Goal: Information Seeking & Learning: Learn about a topic

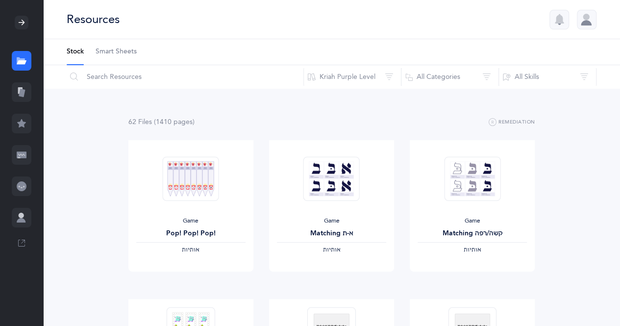
click at [72, 76] on icon at bounding box center [74, 77] width 8 height 9
click at [101, 78] on input "text" at bounding box center [185, 77] width 238 height 24
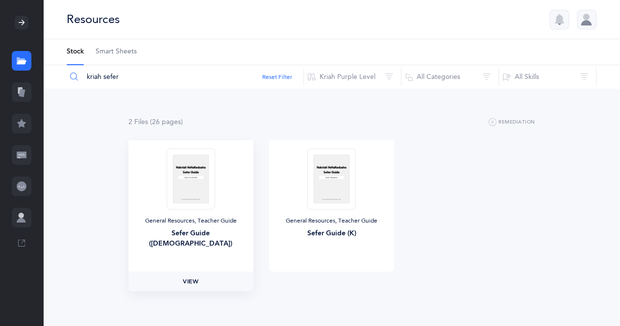
click at [199, 278] on span "View" at bounding box center [191, 281] width 16 height 9
drag, startPoint x: 119, startPoint y: 76, endPoint x: 102, endPoint y: 81, distance: 16.9
click at [102, 81] on input "kriah sefer" at bounding box center [185, 77] width 238 height 24
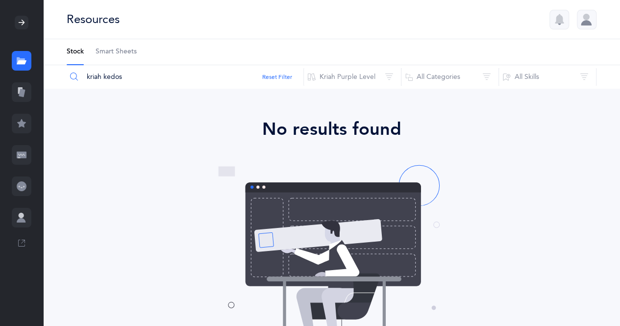
type input "kriah kedos"
click at [21, 119] on icon at bounding box center [22, 124] width 10 height 10
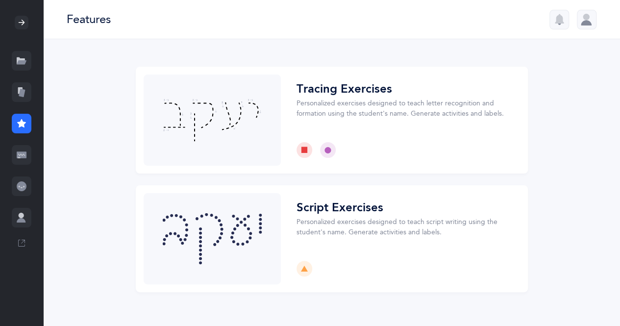
click at [25, 152] on icon at bounding box center [22, 155] width 10 height 6
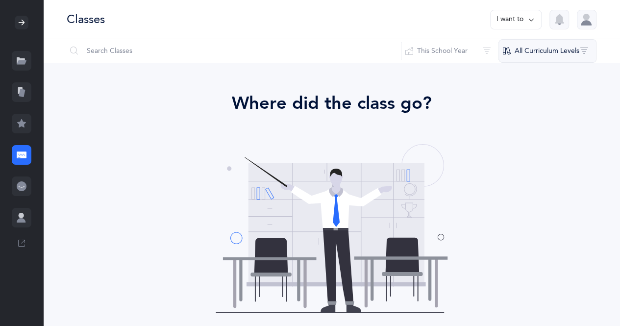
click at [588, 53] on button "All Curriculum Levels" at bounding box center [548, 51] width 98 height 24
click at [478, 49] on button "This School Year" at bounding box center [450, 51] width 98 height 24
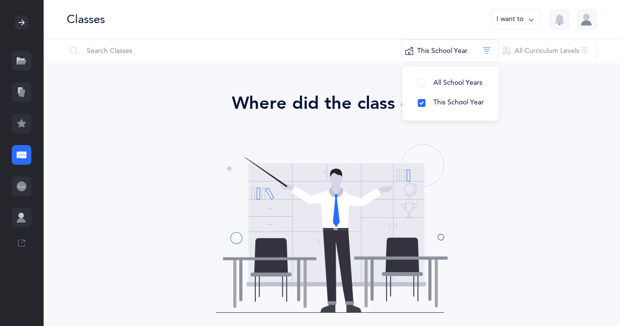
click at [560, 147] on div "Where did the class go? It looks like you have not been assigned a class. Conta…" at bounding box center [332, 241] width 510 height 302
click at [532, 17] on icon at bounding box center [532, 19] width 8 height 11
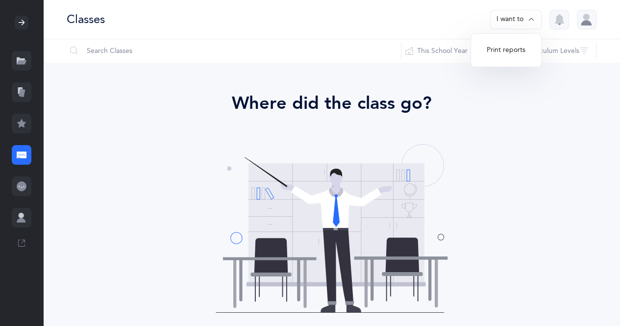
click at [532, 15] on icon at bounding box center [532, 19] width 8 height 11
click at [583, 18] on div at bounding box center [587, 20] width 20 height 20
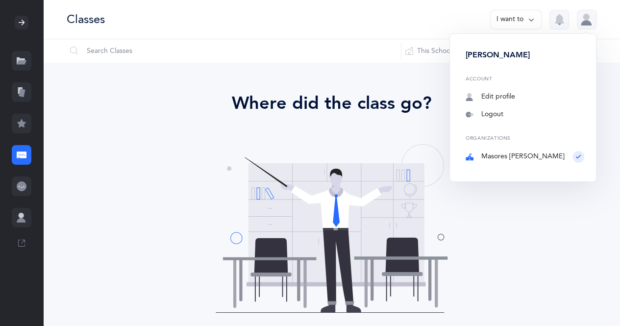
click at [565, 19] on button "button" at bounding box center [560, 20] width 20 height 20
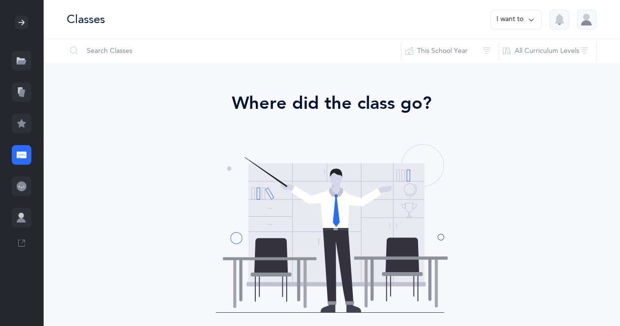
click at [27, 185] on div at bounding box center [22, 187] width 20 height 20
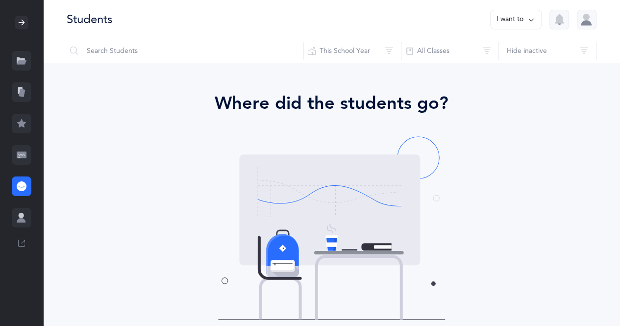
scroll to position [120, 0]
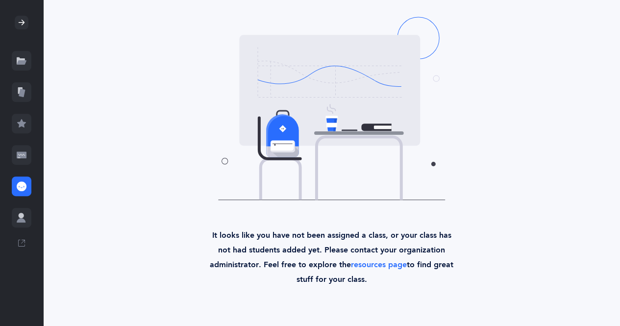
click at [21, 116] on div at bounding box center [22, 124] width 20 height 20
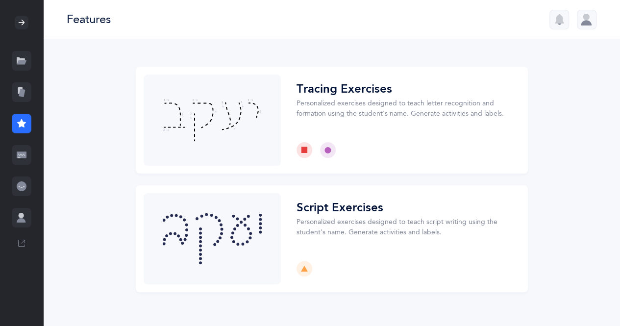
click at [22, 95] on icon at bounding box center [22, 93] width 6 height 8
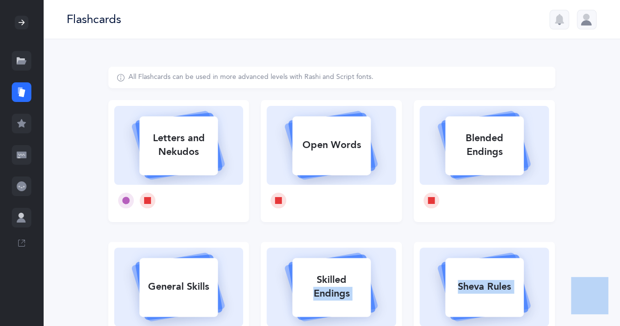
drag, startPoint x: 267, startPoint y: 250, endPoint x: 574, endPoint y: 305, distance: 311.9
click at [3, 28] on main "[PERSON_NAME] Resources Resources Flashcards Flashcards Features Features Class…" at bounding box center [310, 282] width 620 height 564
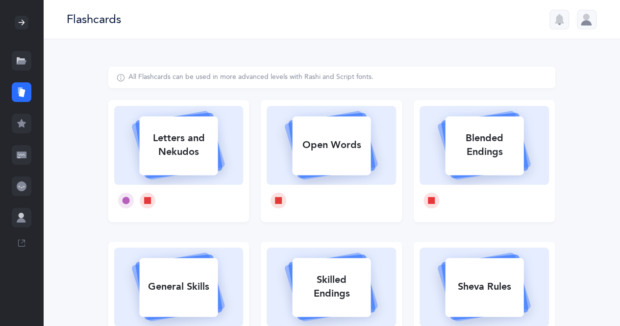
drag, startPoint x: 574, startPoint y: 305, endPoint x: 332, endPoint y: 37, distance: 360.7
click at [332, 37] on div "Flashcards" at bounding box center [331, 19] width 577 height 39
click at [27, 18] on div at bounding box center [22, 23] width 14 height 14
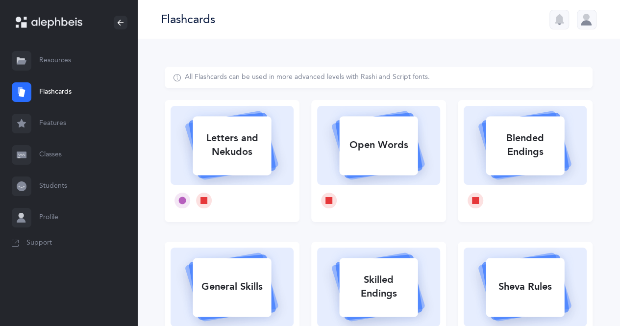
click at [51, 50] on link "Resources" at bounding box center [68, 60] width 137 height 31
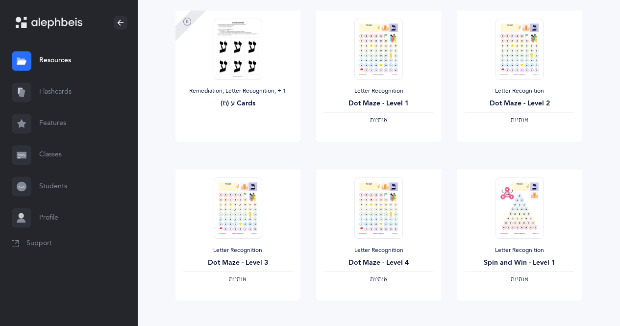
scroll to position [841, 0]
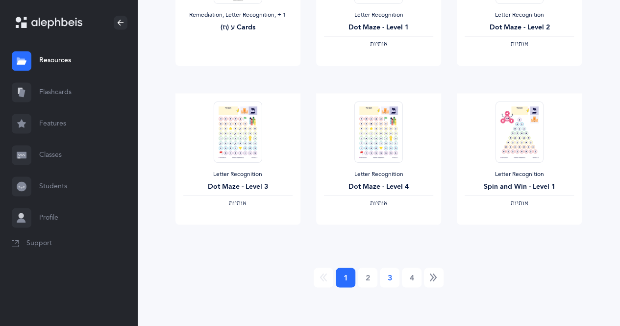
click at [388, 269] on link "3" at bounding box center [390, 278] width 20 height 20
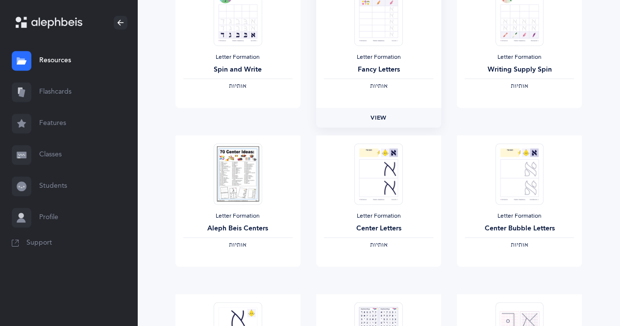
scroll to position [322, 0]
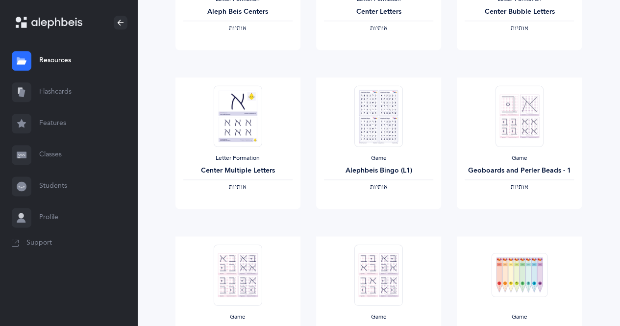
click at [391, 276] on img at bounding box center [379, 274] width 48 height 61
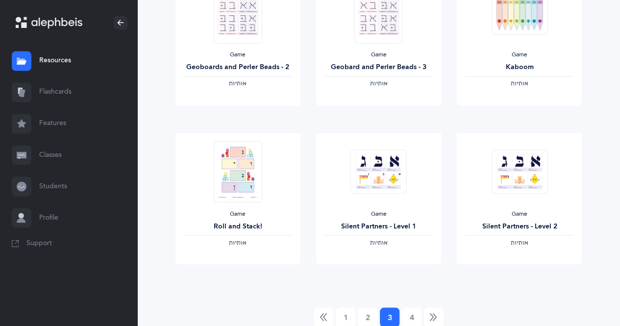
scroll to position [804, 0]
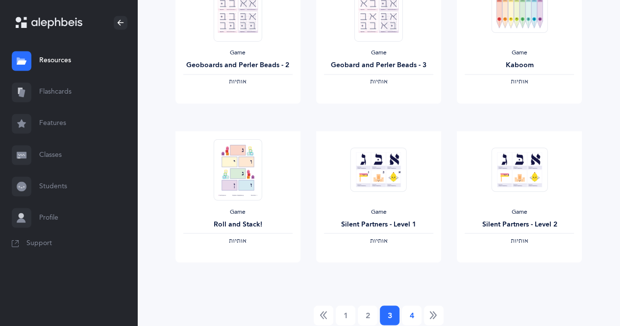
click at [417, 319] on link "4" at bounding box center [412, 315] width 20 height 20
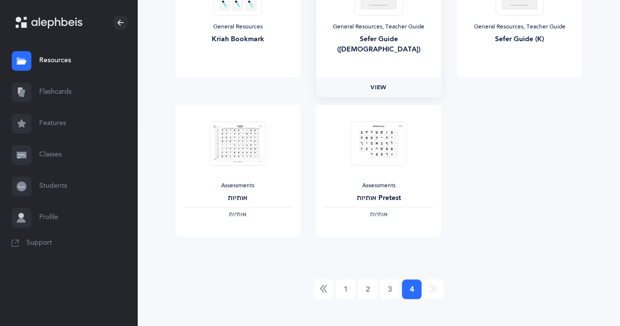
scroll to position [354, 0]
click at [439, 283] on li at bounding box center [434, 289] width 19 height 20
click at [387, 241] on link "View" at bounding box center [378, 245] width 125 height 20
